Goal: Find specific page/section: Find specific page/section

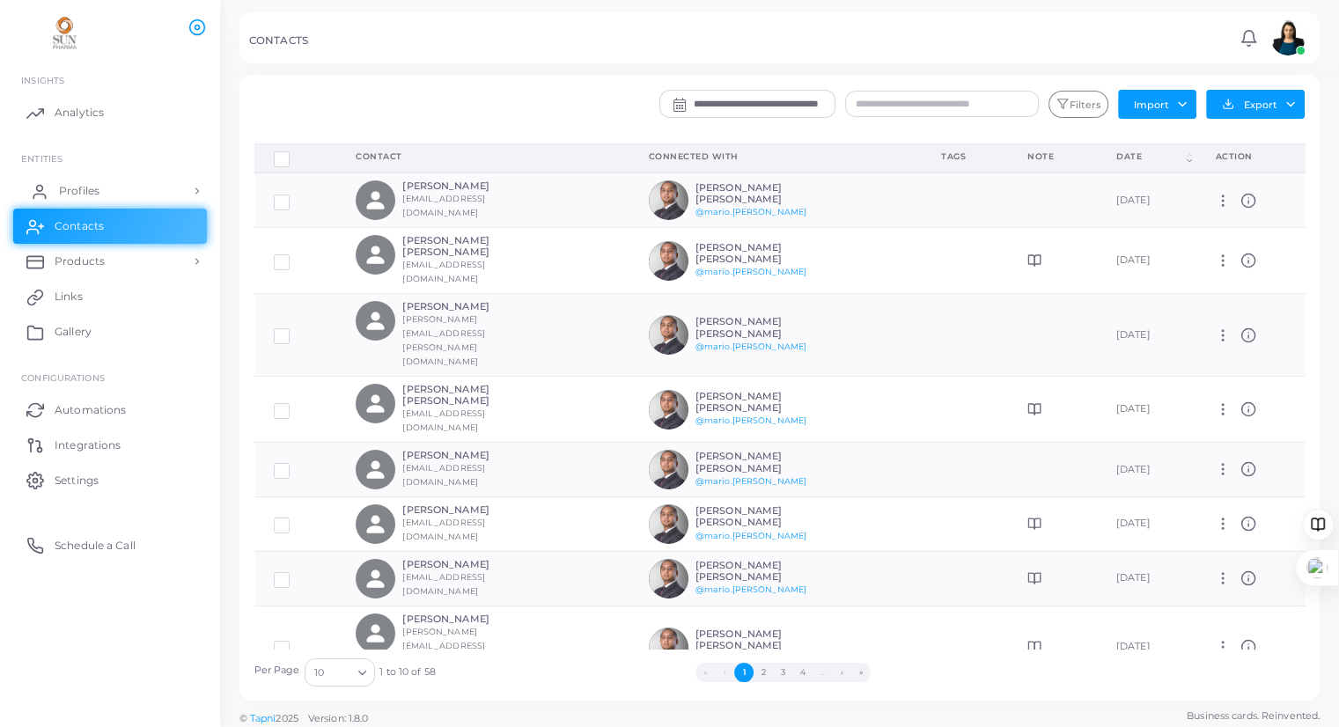
click at [55, 185] on link "Profiles" at bounding box center [110, 190] width 194 height 35
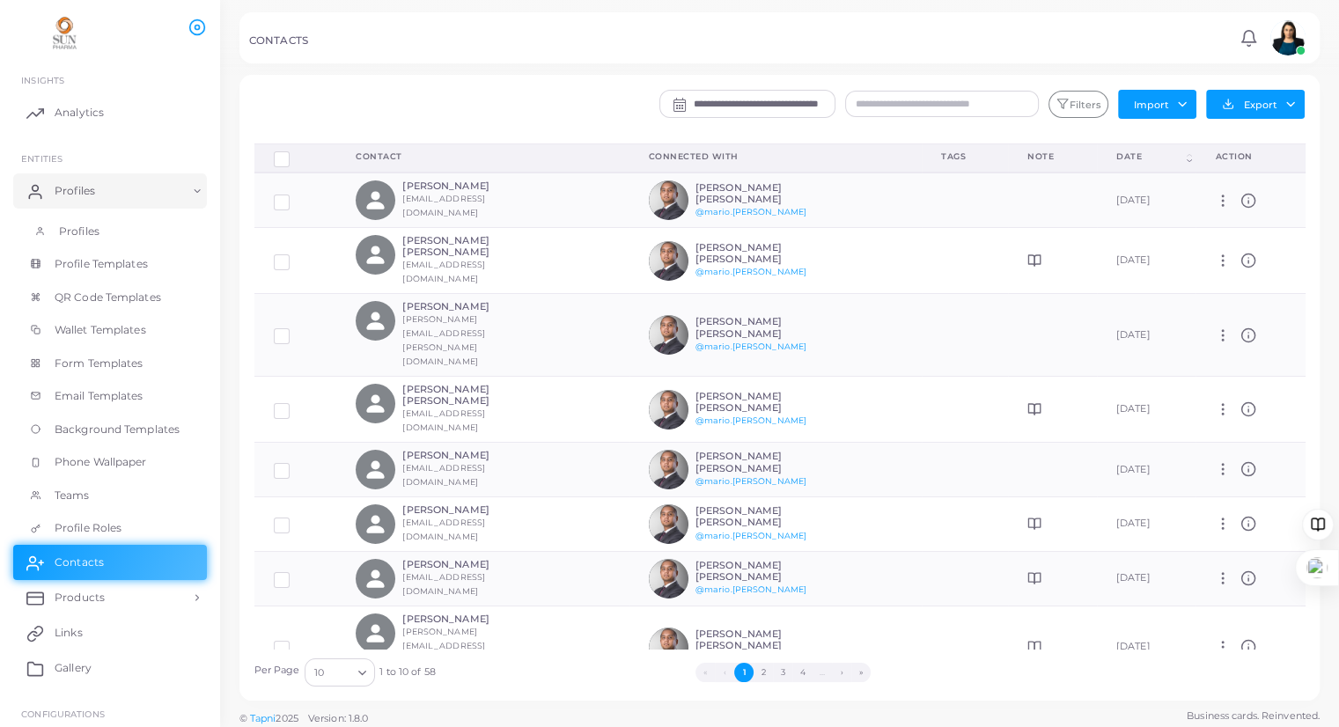
click at [74, 229] on span "Profiles" at bounding box center [79, 232] width 40 height 16
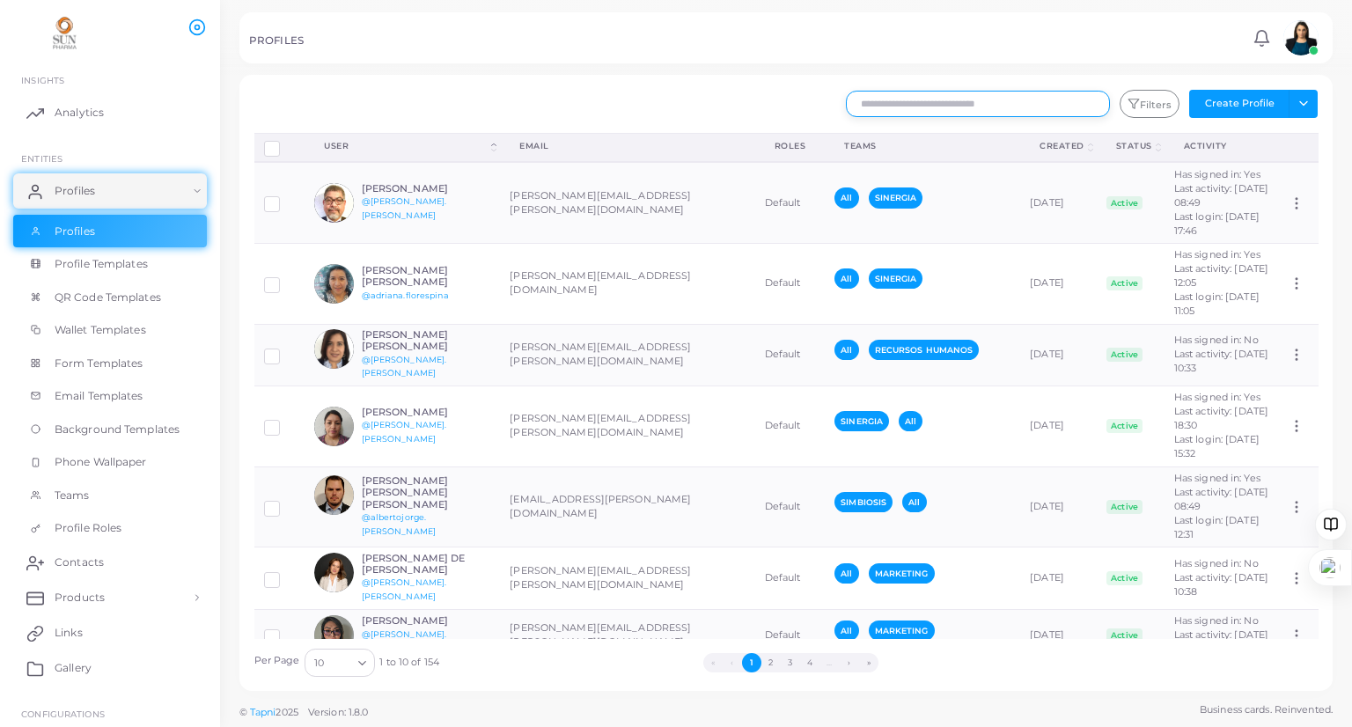
click at [994, 99] on input "text" at bounding box center [978, 104] width 264 height 26
type input "**********"
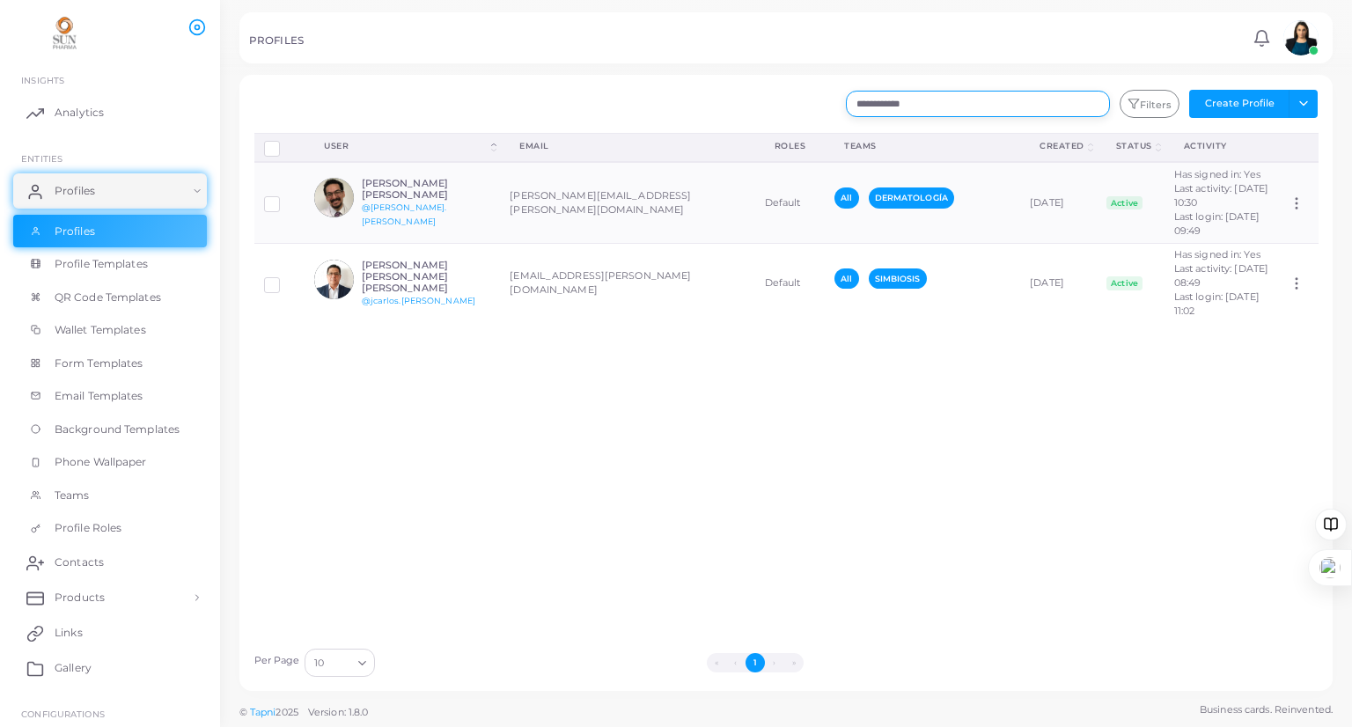
drag, startPoint x: 926, startPoint y: 103, endPoint x: 737, endPoint y: 103, distance: 189.3
click at [737, 103] on div "**********" at bounding box center [876, 104] width 903 height 28
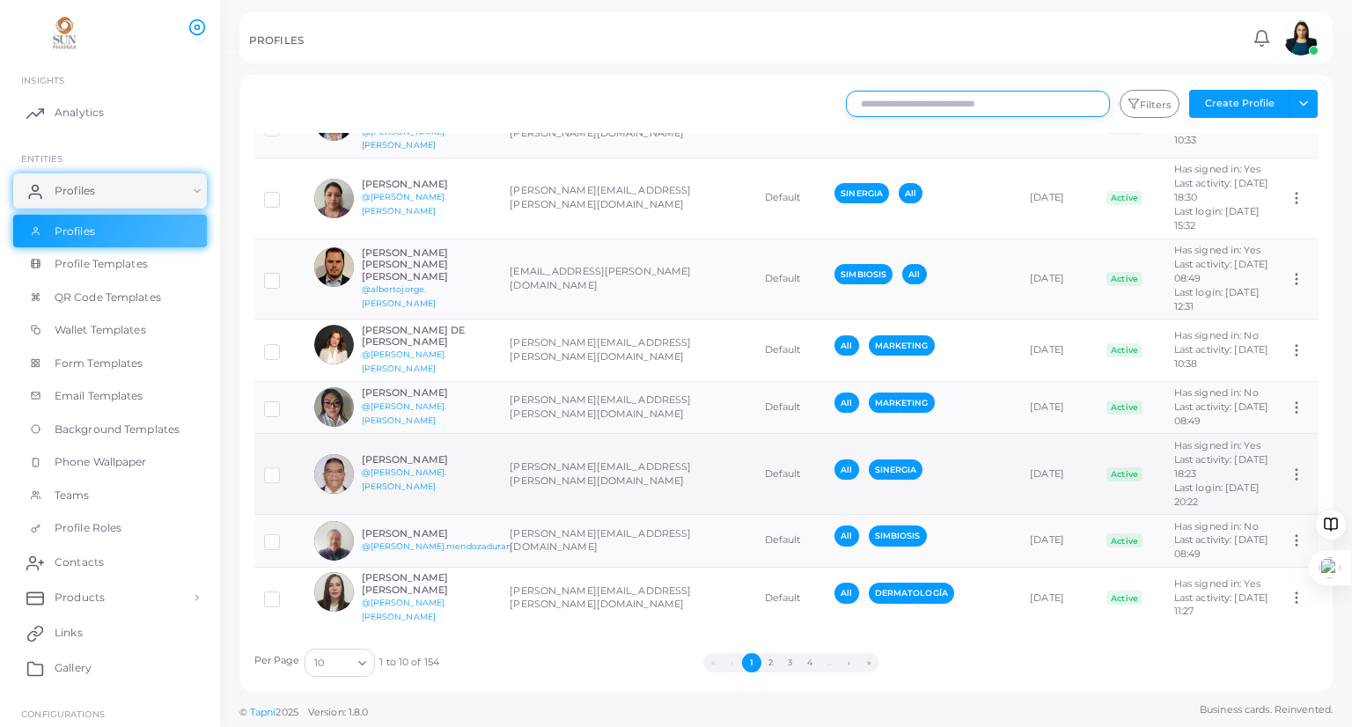
scroll to position [549, 0]
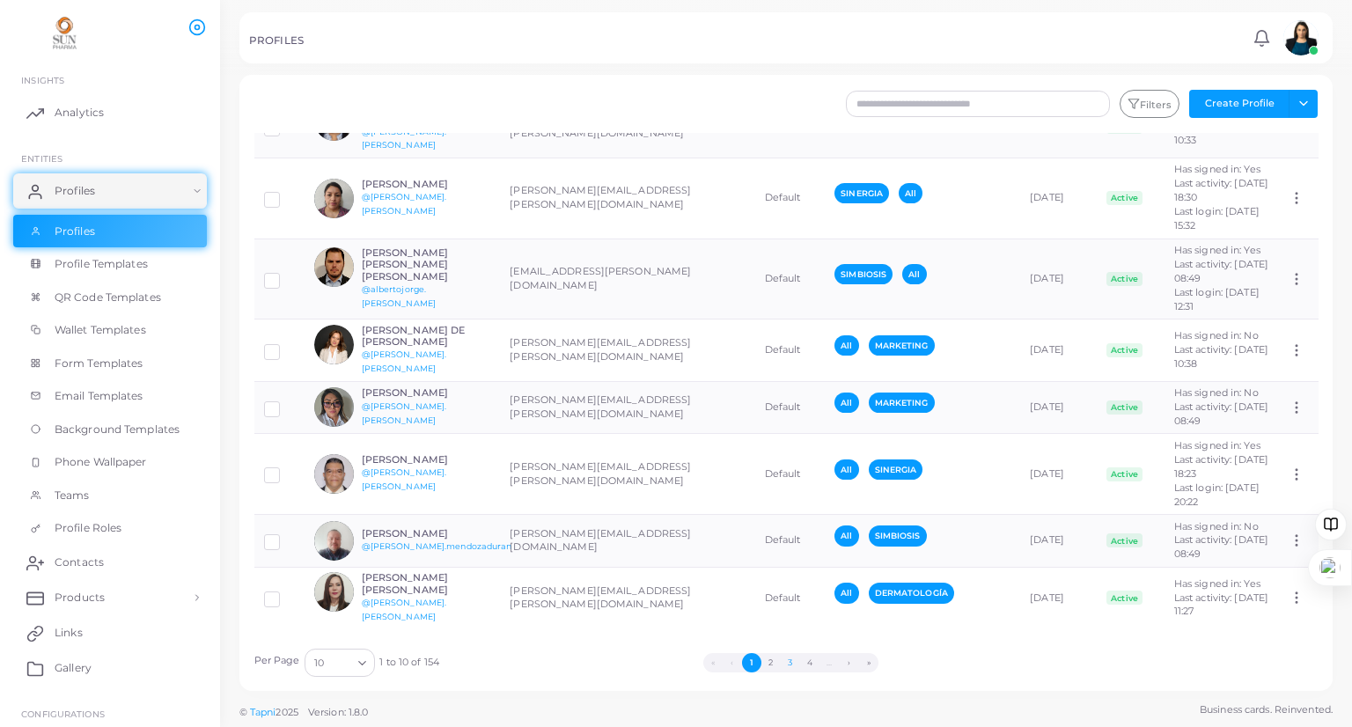
click at [783, 655] on button "3" at bounding box center [790, 662] width 19 height 19
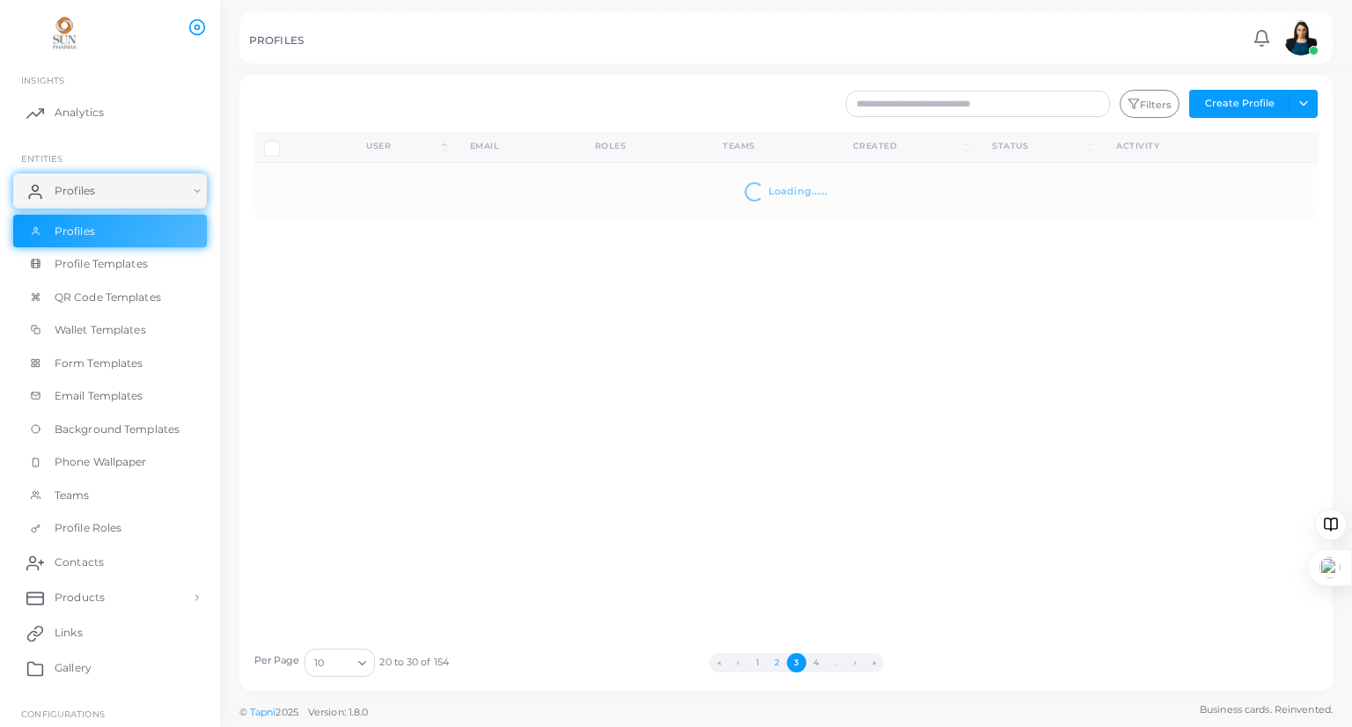
scroll to position [0, 0]
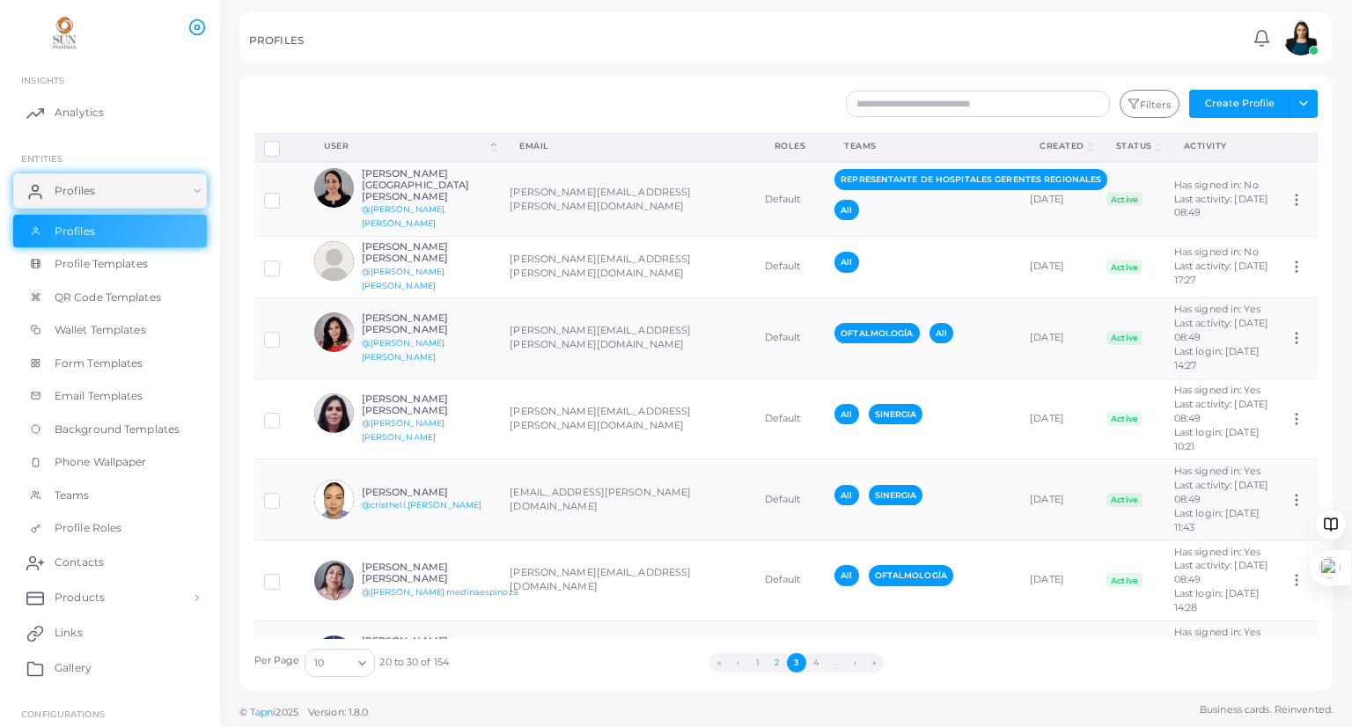
click at [781, 665] on button "2" at bounding box center [777, 662] width 19 height 19
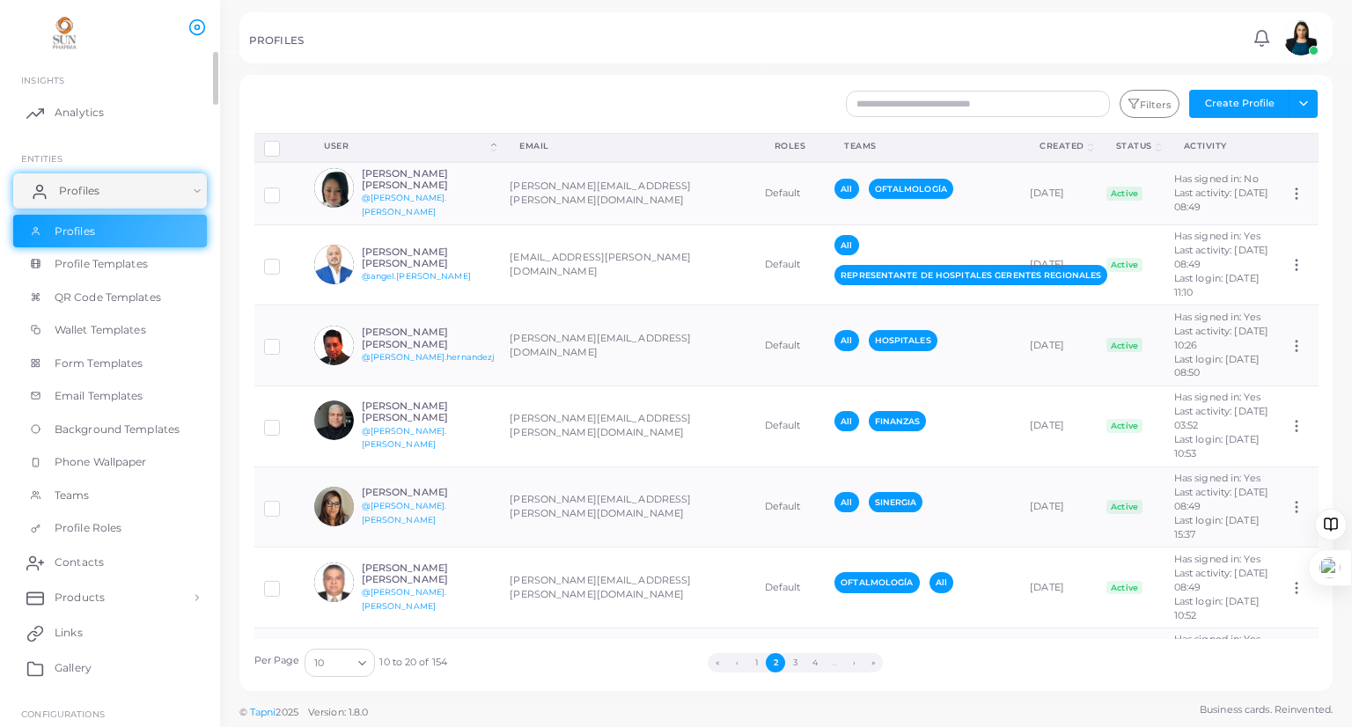
click at [194, 192] on link "Profiles" at bounding box center [110, 190] width 194 height 35
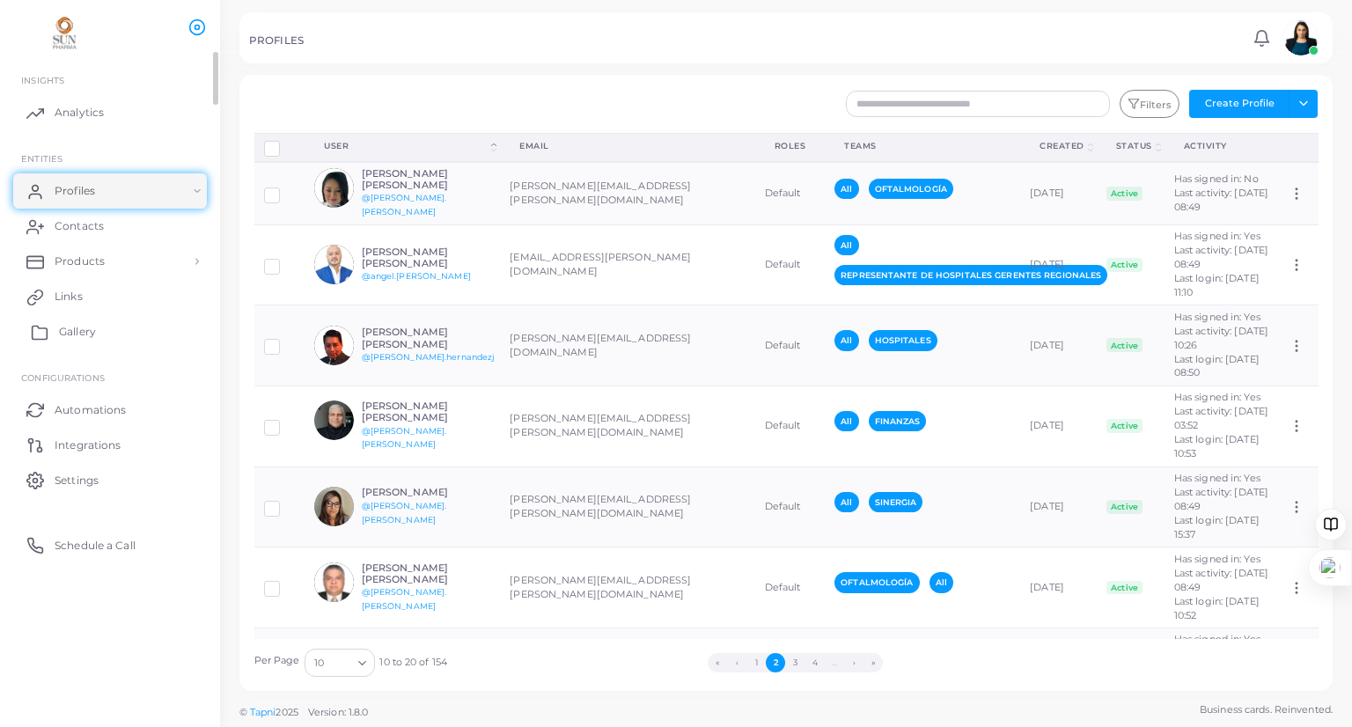
click at [89, 345] on link "Gallery" at bounding box center [110, 331] width 194 height 35
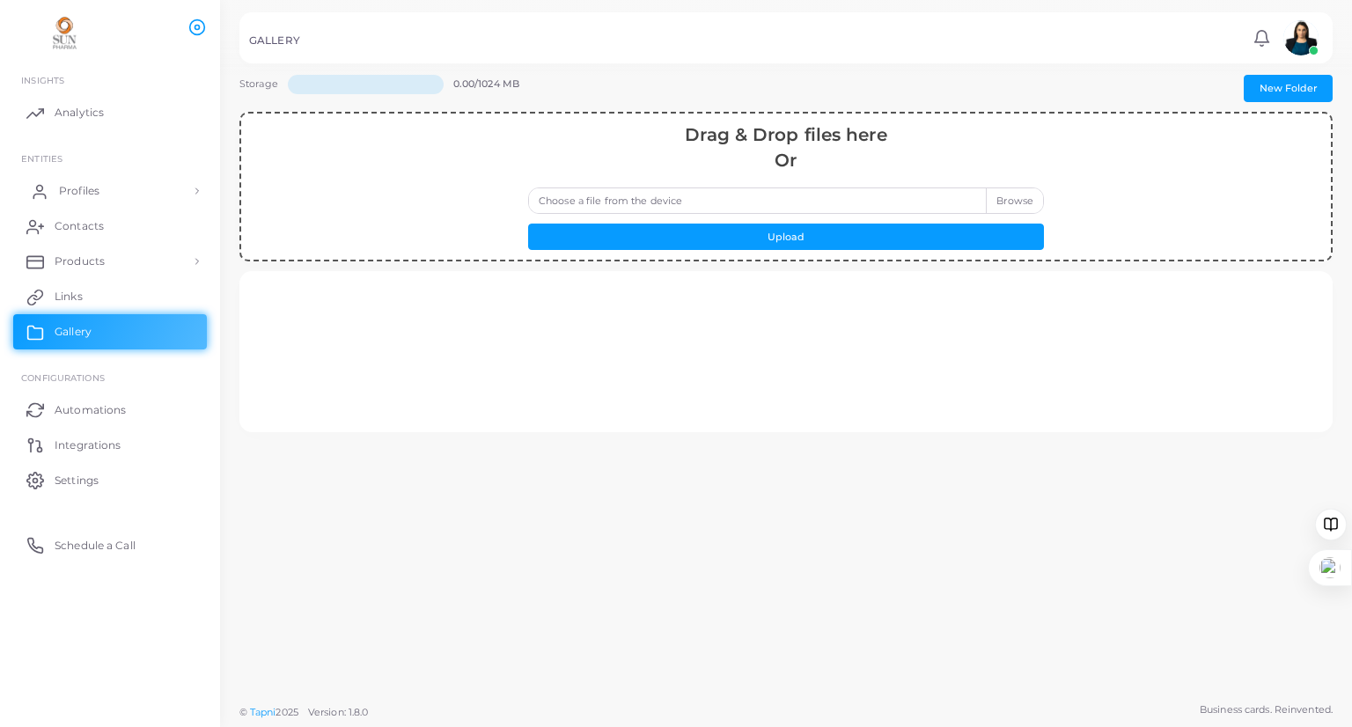
click at [77, 195] on span "Profiles" at bounding box center [79, 191] width 40 height 16
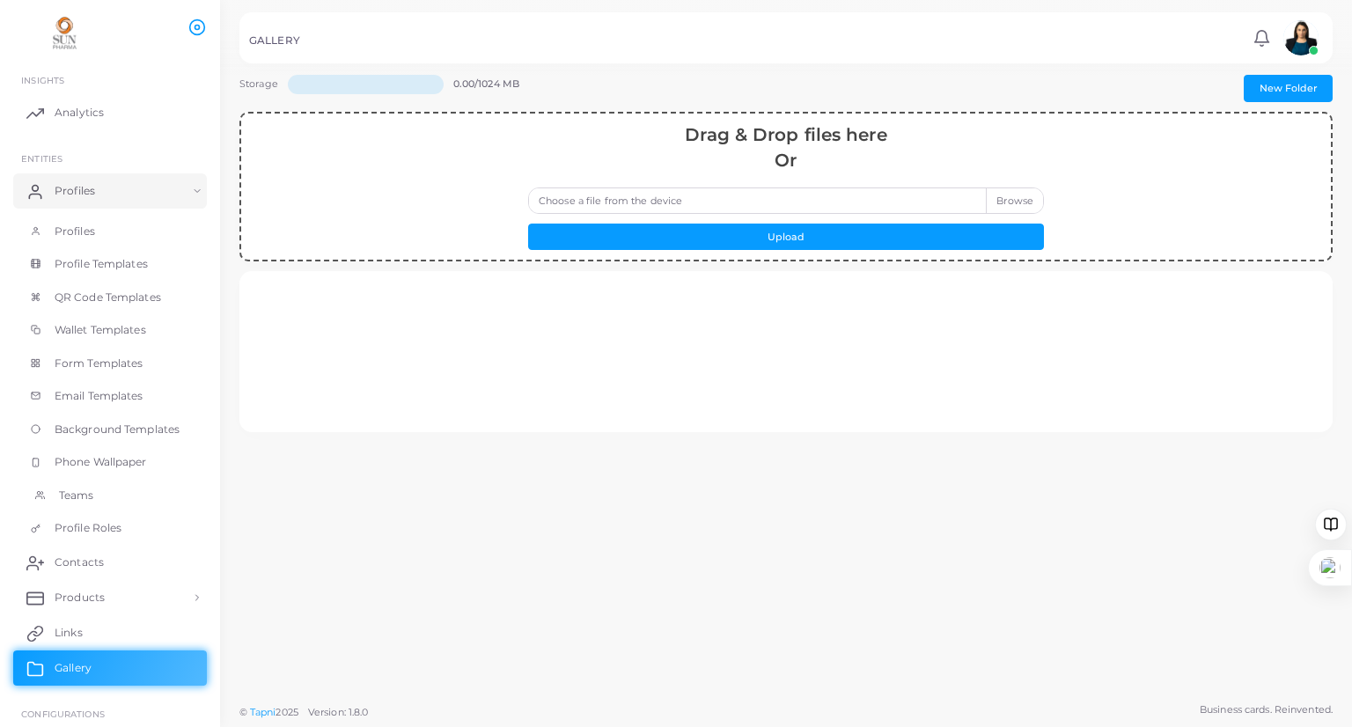
click at [54, 488] on link "Teams" at bounding box center [110, 495] width 194 height 33
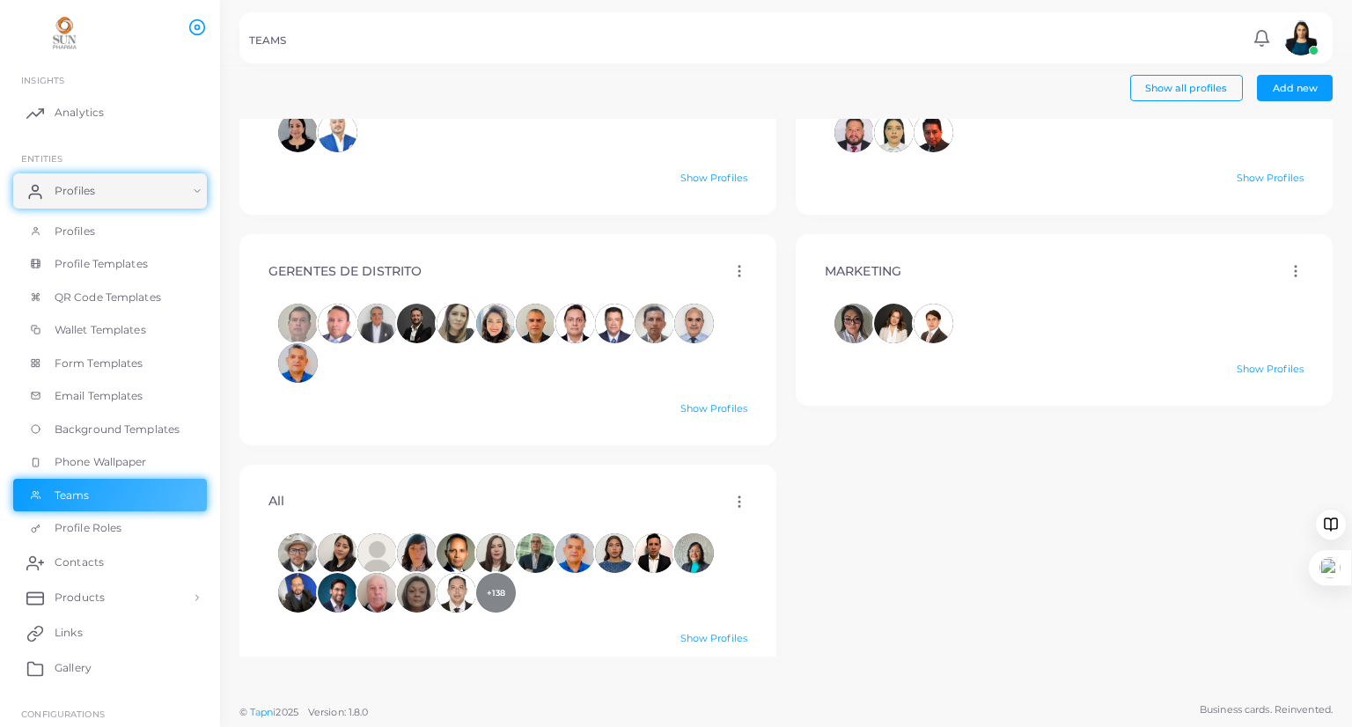
scroll to position [1033, 0]
